Goal: Information Seeking & Learning: Understand process/instructions

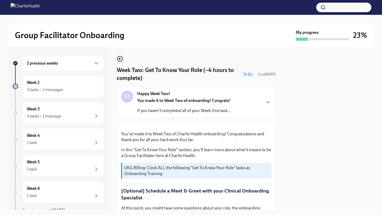
scroll to position [155, 0]
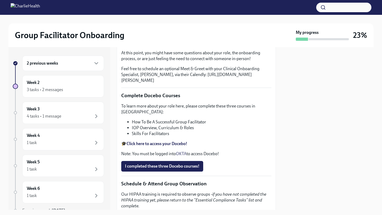
click at [74, 66] on div "2 previous weeks" at bounding box center [63, 63] width 73 height 6
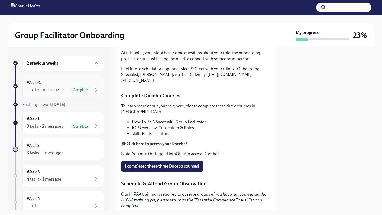
click at [60, 83] on div "Week -1 1 task • 1 message Complete" at bounding box center [63, 86] width 73 height 13
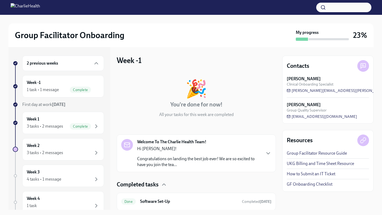
scroll to position [18, 0]
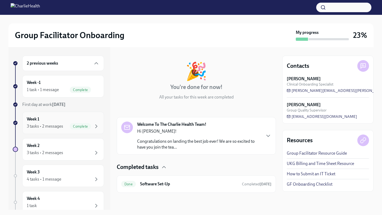
click at [65, 119] on div "Week 1 3 tasks • 2 messages Complete" at bounding box center [63, 122] width 73 height 13
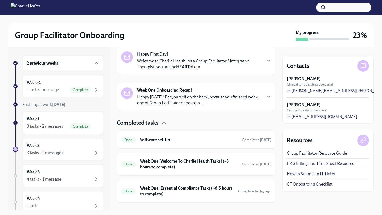
scroll to position [98, 0]
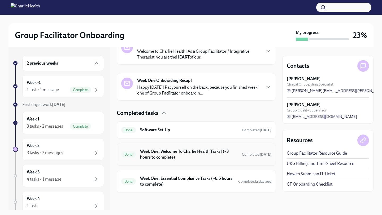
click at [205, 159] on h6 "Week One: Welcome To Charlie Health Tasks! (~3 hours to complete)" at bounding box center [189, 155] width 98 height 12
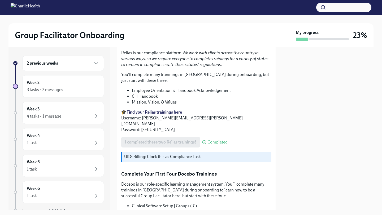
scroll to position [675, 0]
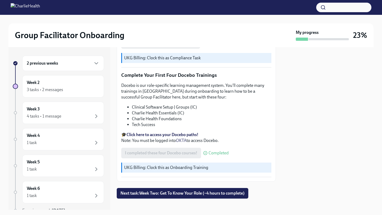
click at [78, 63] on div "2 previous weeks" at bounding box center [63, 63] width 73 height 6
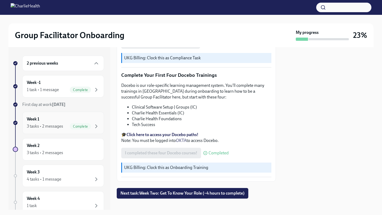
click at [65, 118] on div "Week 1 3 tasks • 2 messages Complete" at bounding box center [63, 122] width 73 height 13
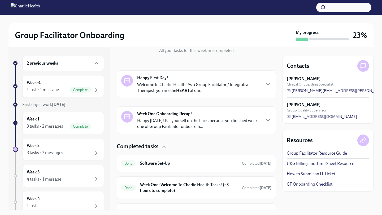
scroll to position [98, 0]
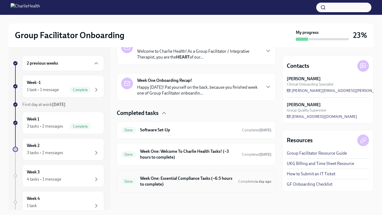
click at [189, 185] on h6 "Week One: Essential Compliance Tasks (~6.5 hours to complete)" at bounding box center [187, 182] width 94 height 12
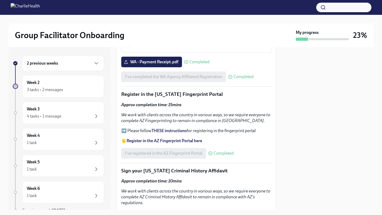
scroll to position [571, 0]
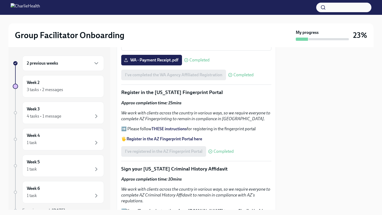
click at [171, 129] on strong "THESE instructions" at bounding box center [169, 129] width 35 height 5
